Goal: Navigation & Orientation: Find specific page/section

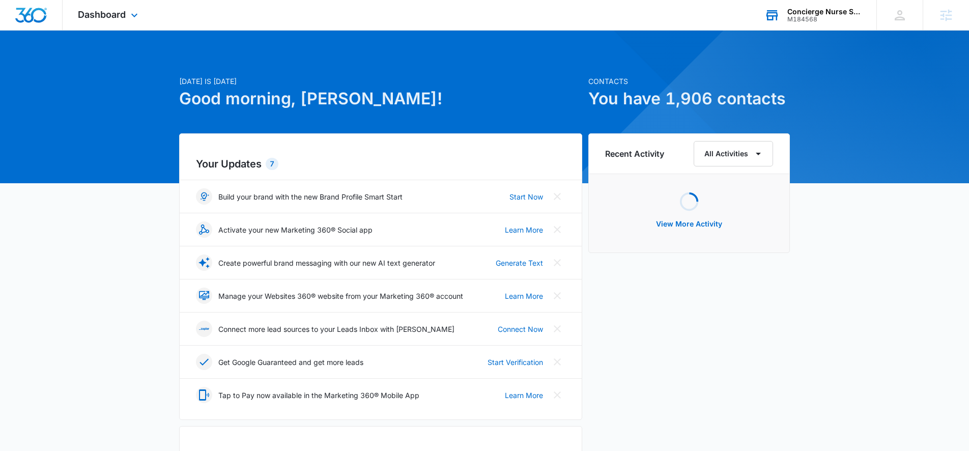
click at [798, 18] on div "M184568" at bounding box center [824, 19] width 74 height 7
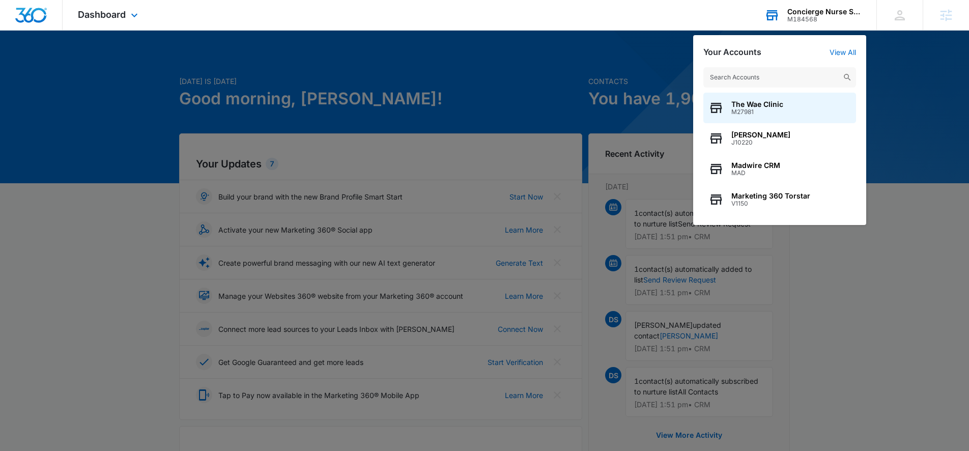
click at [765, 83] on input "text" at bounding box center [779, 77] width 153 height 20
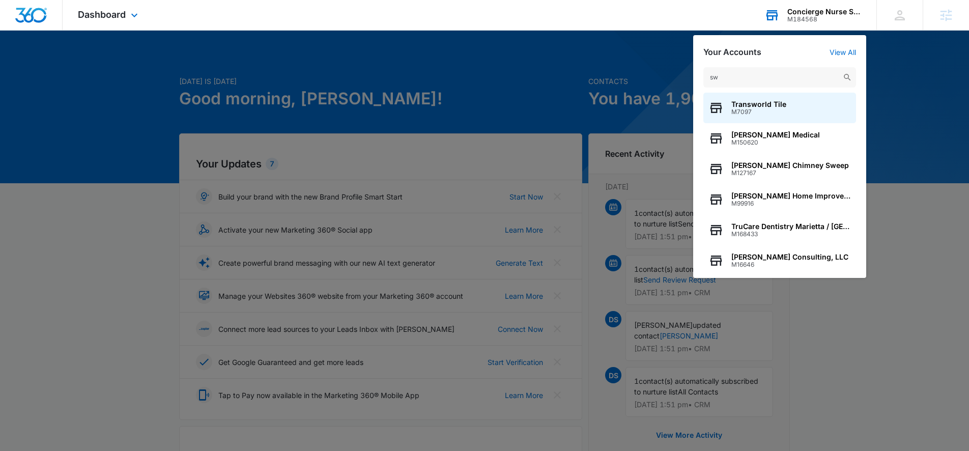
type input "s"
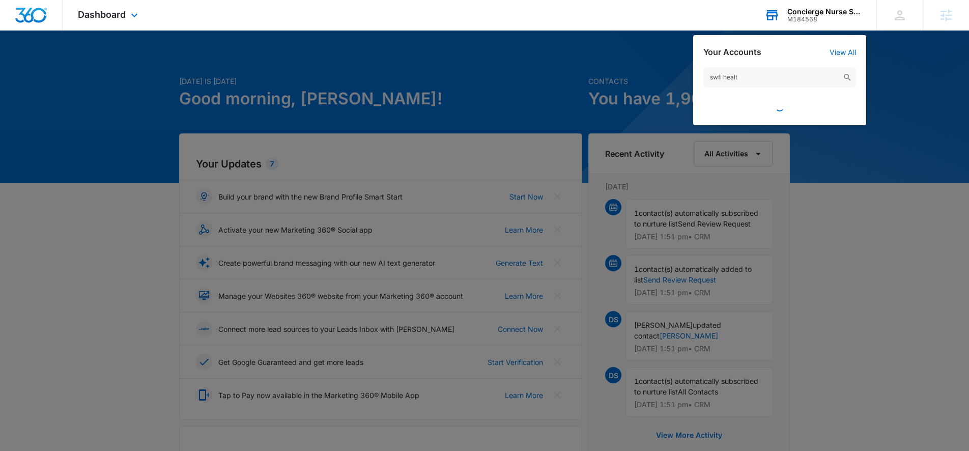
type input "swfl health"
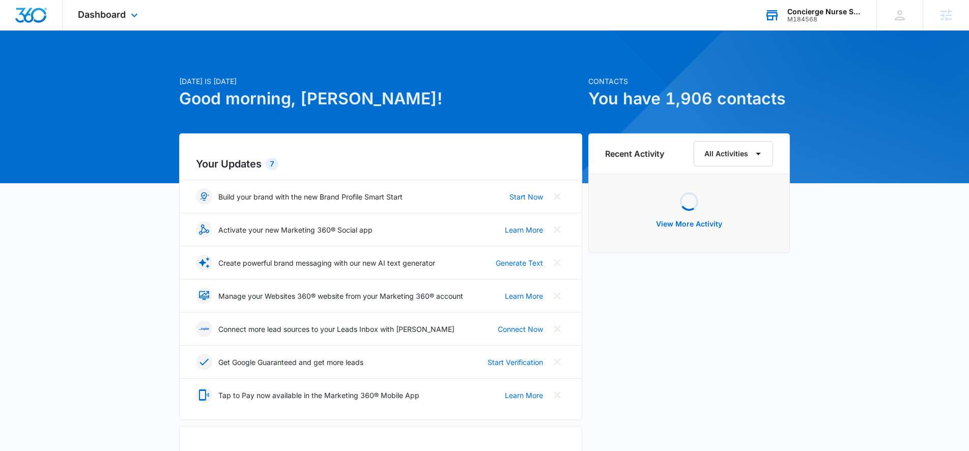
click at [791, 13] on div "Concierge Nurse Services" at bounding box center [824, 12] width 74 height 8
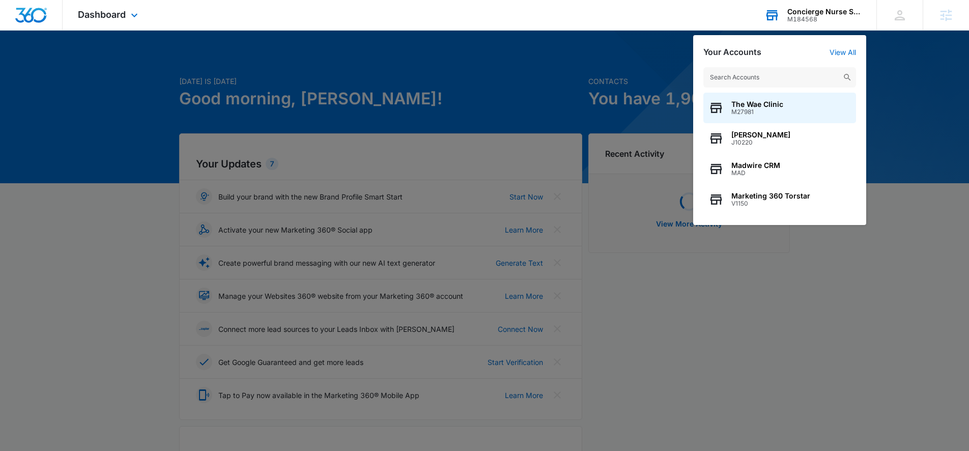
click at [737, 73] on input "text" at bounding box center [779, 77] width 153 height 20
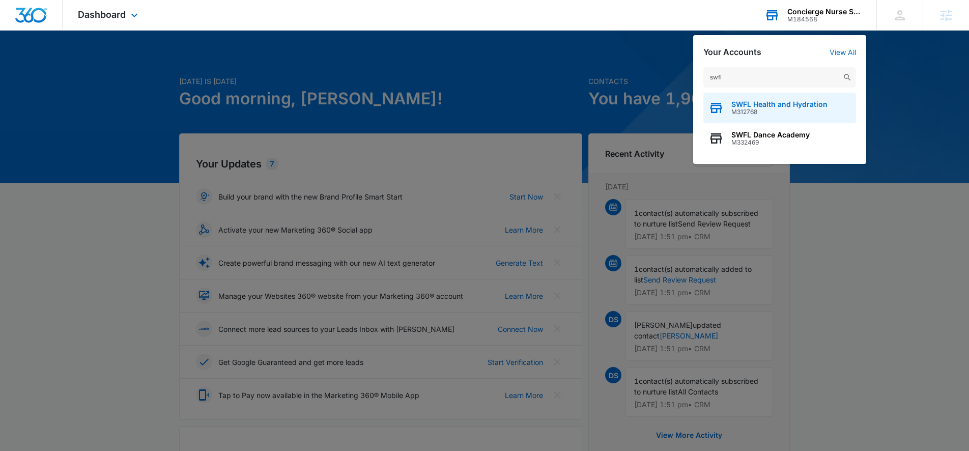
type input "swfl"
click at [768, 104] on span "SWFL Health and Hydration" at bounding box center [779, 104] width 96 height 8
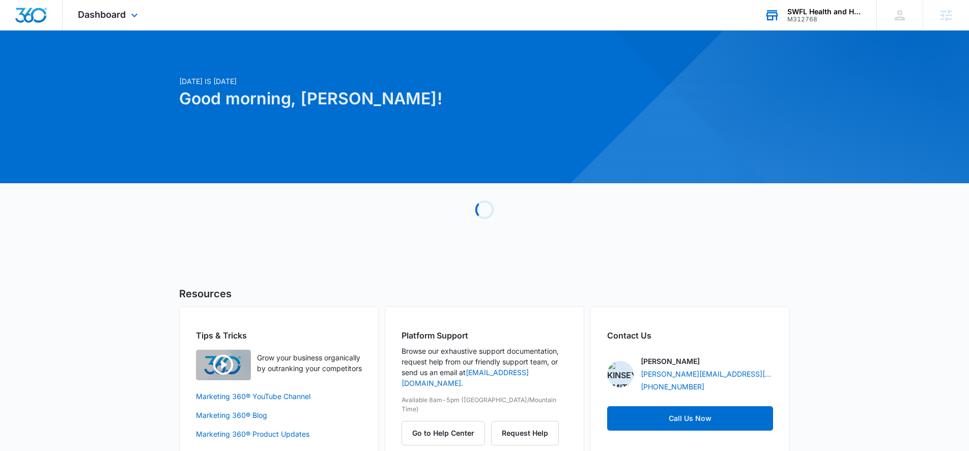
click at [76, 9] on div "Dashboard Apps Reputation Websites Forms CRM Email Social POS Content Ads Intel…" at bounding box center [109, 15] width 93 height 30
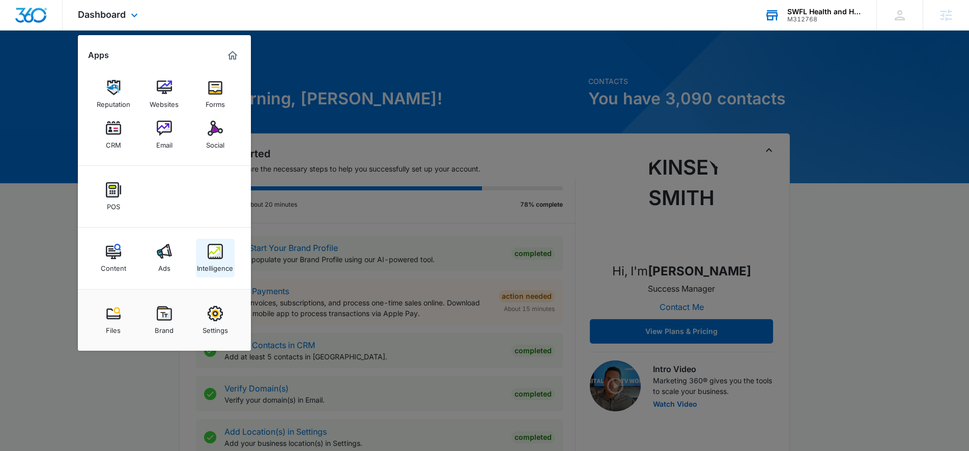
click at [210, 247] on img at bounding box center [215, 251] width 15 height 15
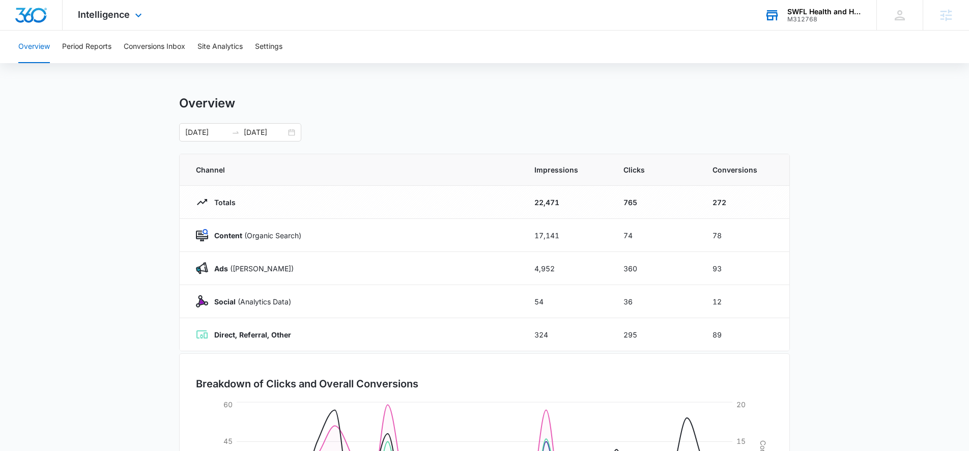
click at [126, 21] on div "Intelligence Apps Reputation Websites Forms CRM Email Social POS Content Ads In…" at bounding box center [111, 15] width 97 height 30
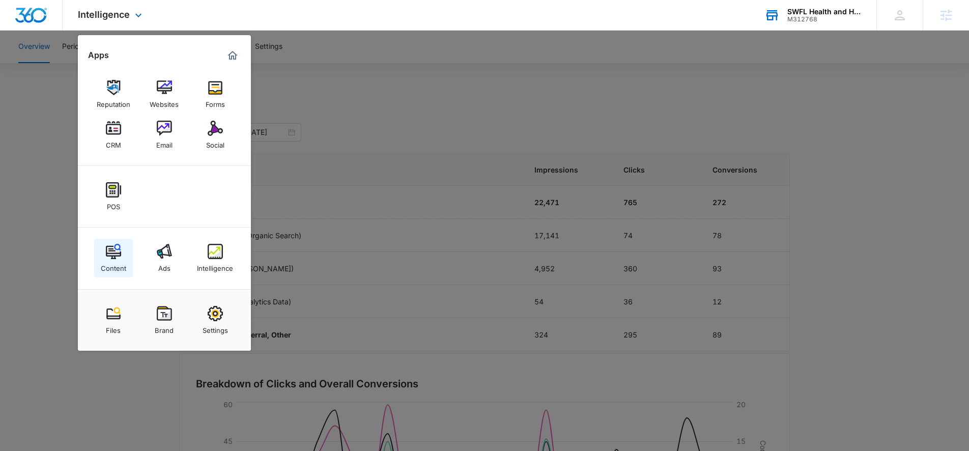
click at [123, 250] on link "Content" at bounding box center [113, 258] width 39 height 39
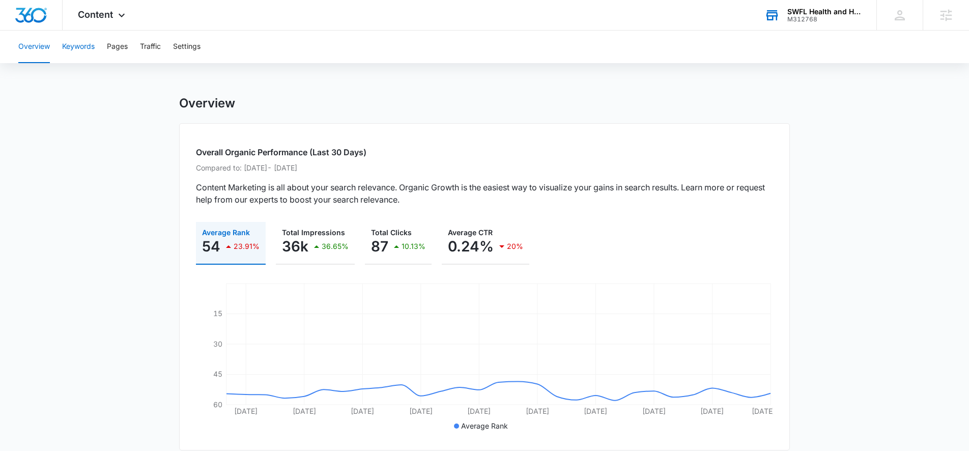
click at [83, 39] on button "Keywords" at bounding box center [78, 47] width 33 height 33
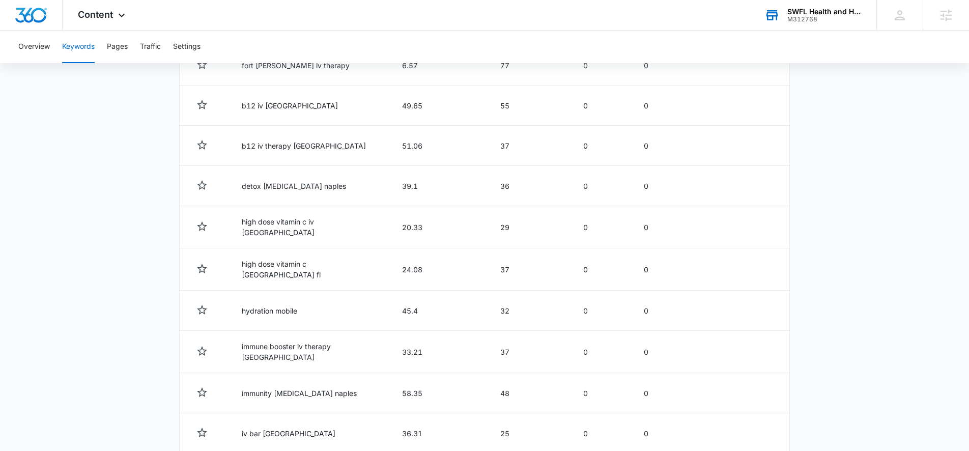
scroll to position [490, 0]
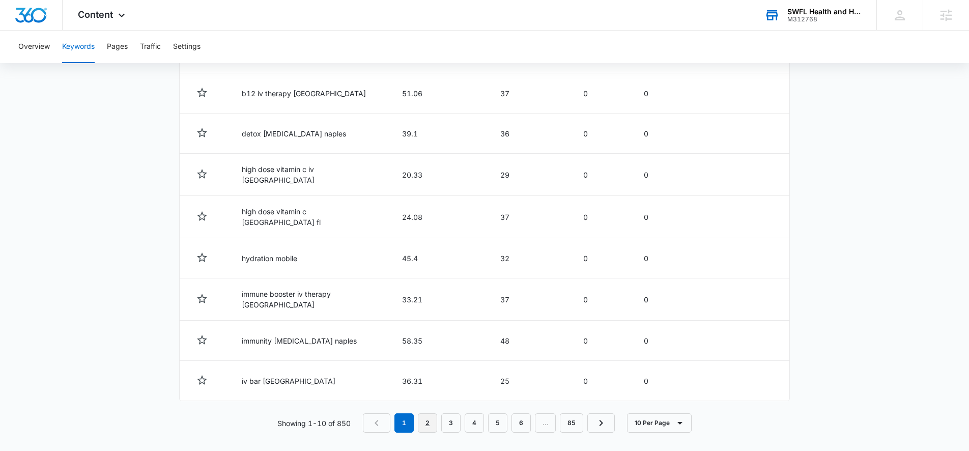
click at [429, 415] on link "2" at bounding box center [427, 422] width 19 height 19
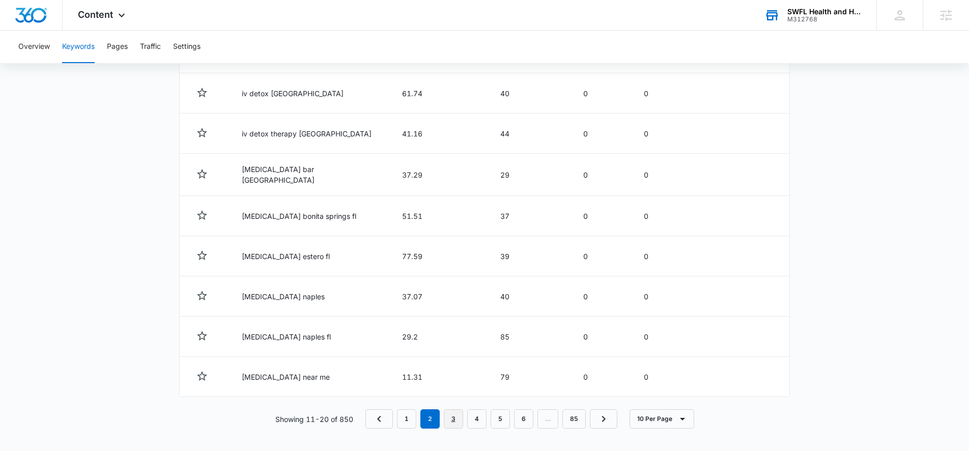
click at [448, 421] on link "3" at bounding box center [453, 418] width 19 height 19
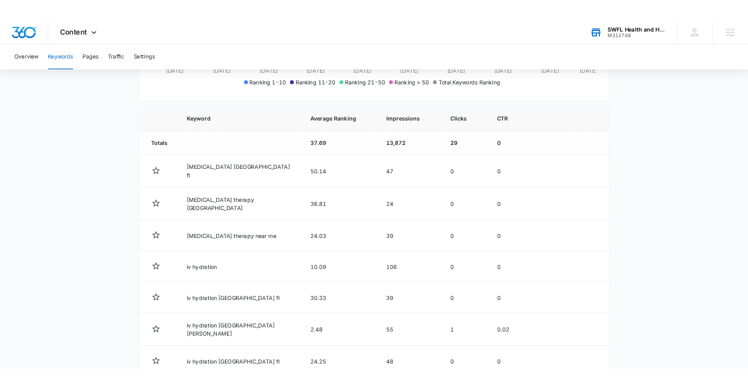
scroll to position [190, 0]
